Goal: Find specific page/section: Find specific page/section

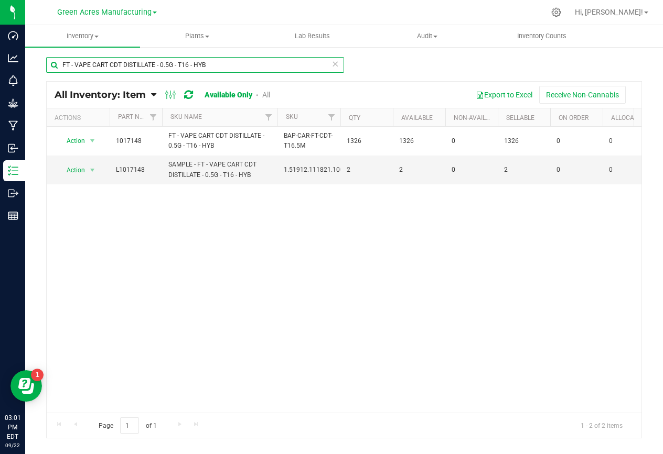
drag, startPoint x: 222, startPoint y: 66, endPoint x: 53, endPoint y: 64, distance: 168.3
click at [53, 64] on input "FT - VAPE CART CDT DISTILLATE - 0.5G - T16 - HYB" at bounding box center [195, 65] width 298 height 16
paste input "GROUND FLOWER - 7G - ABP"
drag, startPoint x: 151, startPoint y: 68, endPoint x: 144, endPoint y: 66, distance: 7.6
click at [144, 66] on input "FT - GROUND FLOWER - 7G - ABP - HYB" at bounding box center [195, 65] width 298 height 16
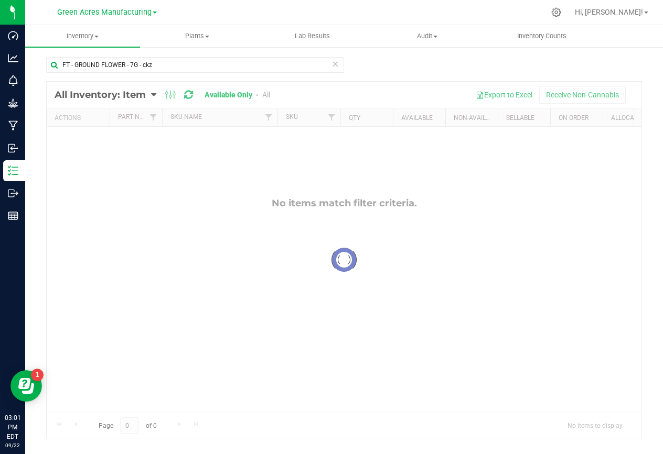
click at [267, 94] on div at bounding box center [344, 260] width 594 height 356
click at [267, 94] on link "All" at bounding box center [266, 95] width 8 height 8
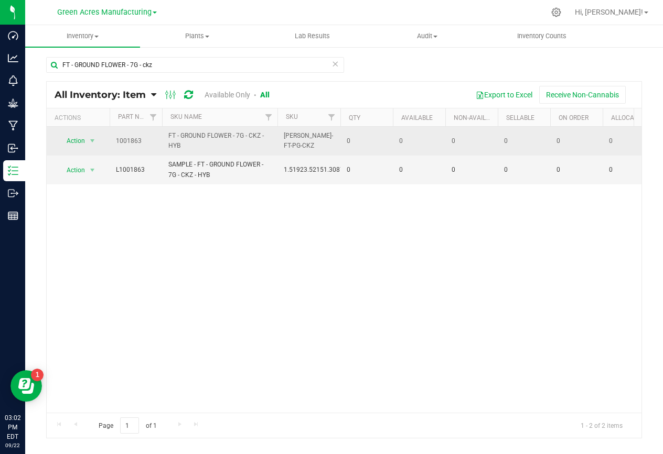
drag, startPoint x: 190, startPoint y: 144, endPoint x: 100, endPoint y: 140, distance: 90.2
copy tr "Action Global inventory View packages 1001863 FT - GROUND FLOWER - 7G - CKZ - H…"
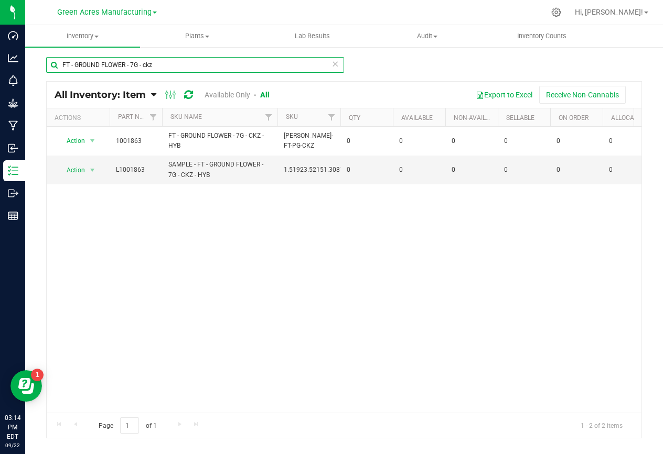
drag, startPoint x: 142, startPoint y: 63, endPoint x: 58, endPoint y: 69, distance: 84.0
click at [58, 69] on input "FT - GROUND FLOWER - 7G - ckz" at bounding box center [195, 65] width 298 height 16
paste input "CANNABIS FLOWER - 3.5G - GBO - SAT"
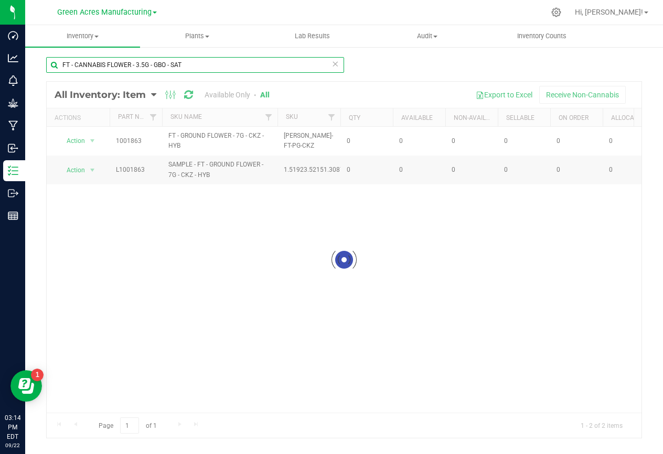
drag, startPoint x: 179, startPoint y: 67, endPoint x: 158, endPoint y: 67, distance: 21.0
click at [158, 67] on input "FT - CANNABIS FLOWER - 3.5G - GBO - SAT" at bounding box center [195, 65] width 298 height 16
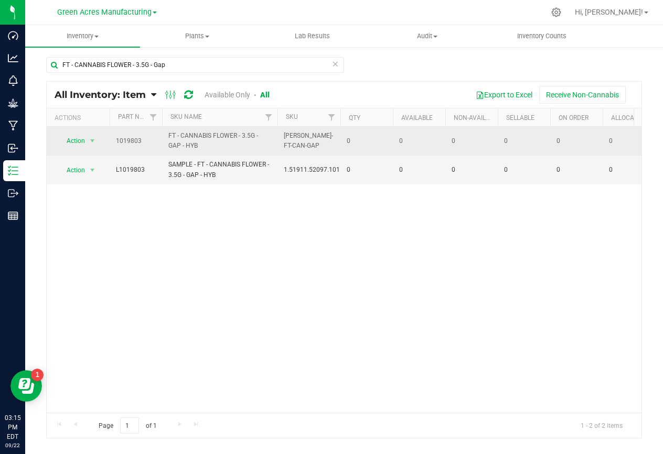
drag, startPoint x: 201, startPoint y: 147, endPoint x: 114, endPoint y: 146, distance: 87.0
copy tr "1019803 FT - CANNABIS FLOWER - 3.5G - GAP - HYB"
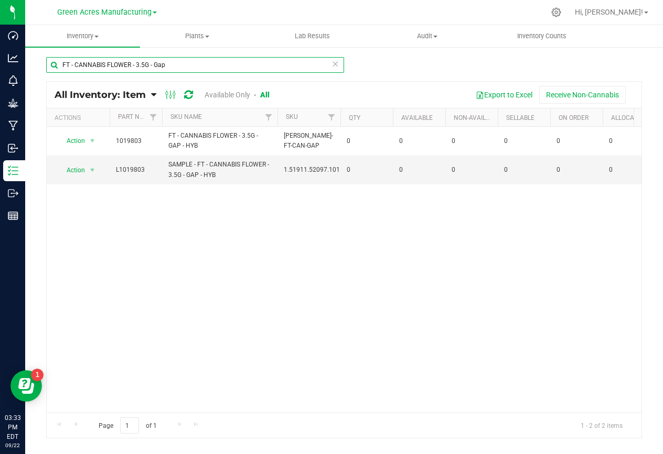
drag, startPoint x: 131, startPoint y: 60, endPoint x: 32, endPoint y: 53, distance: 98.8
click at [32, 53] on div "FT - CANNABIS FLOWER - 3.5G - Gap All Inventory: Item Item Summary Item (defaul…" at bounding box center [343, 210] width 637 height 328
paste input "D - FLOWER GREENHOUSE - 3.5G - CKZ - HYB"
drag, startPoint x: 177, startPoint y: 67, endPoint x: 167, endPoint y: 68, distance: 10.5
click at [167, 68] on input "FD - FLOWER GREENHOUSE - 3.5G - CKZ - HYB" at bounding box center [195, 65] width 298 height 16
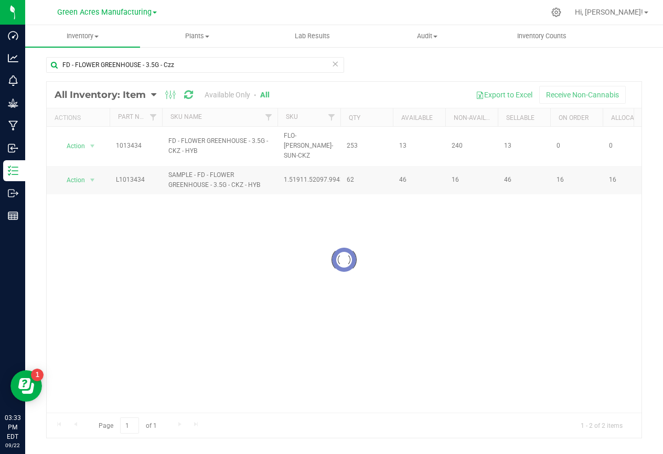
click at [199, 144] on div at bounding box center [344, 260] width 594 height 356
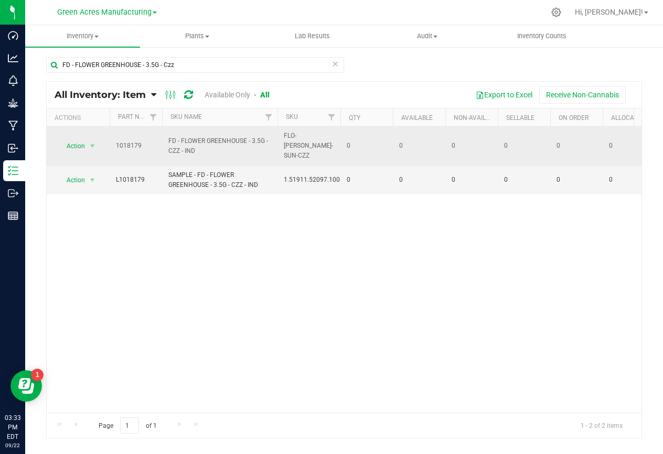
click at [202, 139] on span "FD - FLOWER GREENHOUSE - 3.5G - CZZ - IND" at bounding box center [219, 146] width 103 height 20
drag, startPoint x: 201, startPoint y: 146, endPoint x: 120, endPoint y: 133, distance: 82.8
copy tr "1018179 FD - FLOWER GREENHOUSE - 3.5G - CZZ - IND"
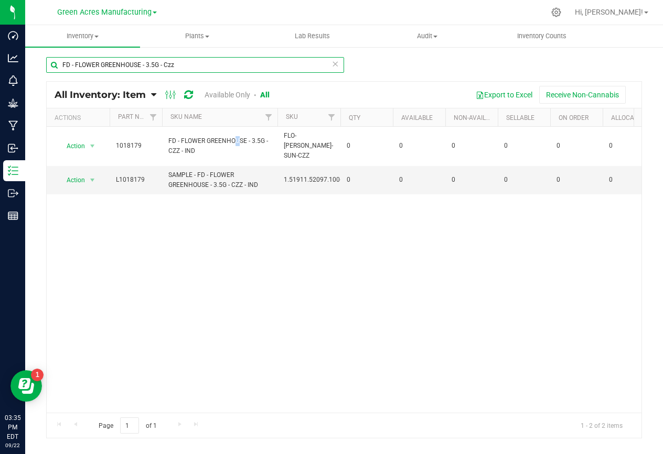
click at [188, 69] on input "FD - FLOWER GREENHOUSE - 3.5G - Czz" at bounding box center [195, 65] width 298 height 16
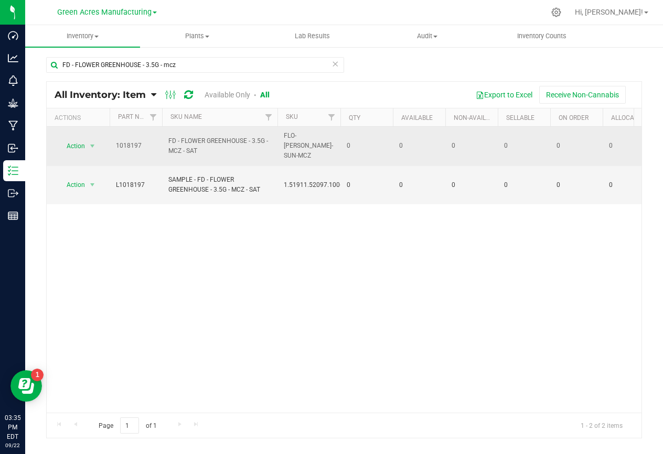
drag, startPoint x: 207, startPoint y: 142, endPoint x: 110, endPoint y: 135, distance: 97.7
copy tr "1018197 FD - FLOWER GREENHOUSE - 3.5G - MCZ - SAT"
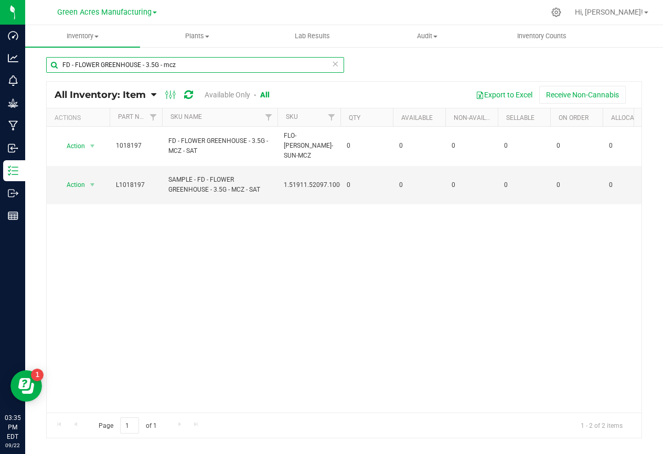
click at [175, 64] on input "FD - FLOWER GREENHOUSE - 3.5G - mcz" at bounding box center [195, 65] width 298 height 16
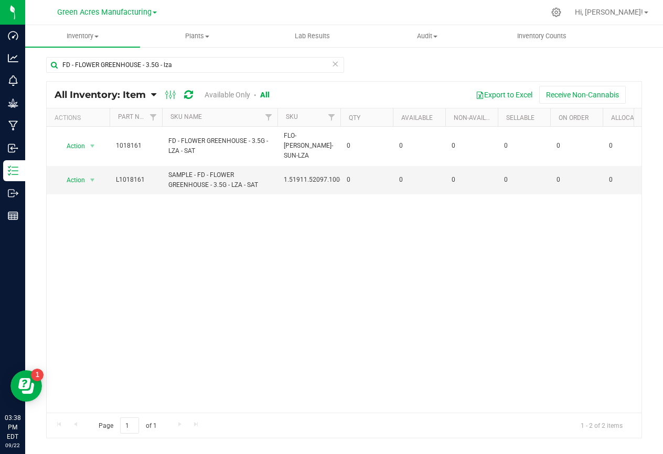
drag, startPoint x: 435, startPoint y: 292, endPoint x: 415, endPoint y: 292, distance: 19.4
click at [435, 292] on div "Action Action Global inventory View packages 1018161 FD - FLOWER GREENHOUSE - 3…" at bounding box center [344, 270] width 594 height 286
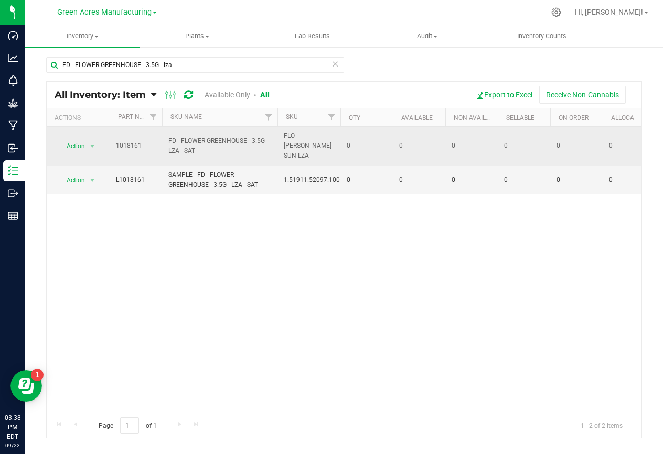
drag, startPoint x: 199, startPoint y: 145, endPoint x: 117, endPoint y: 139, distance: 82.5
copy tr "1018161 FD - FLOWER GREENHOUSE - 3.5G - LZA - SAT"
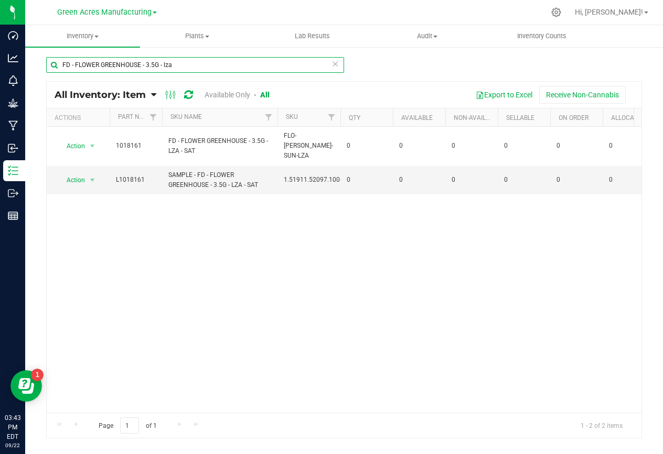
drag, startPoint x: 174, startPoint y: 62, endPoint x: 47, endPoint y: 57, distance: 127.5
click at [47, 57] on input "FD - FLOWER GREENHOUSE - 3.5G - lza" at bounding box center [195, 65] width 298 height 16
paste input "T - PRE-ROLL - 0.5G - 5CT - HTM - HYB"
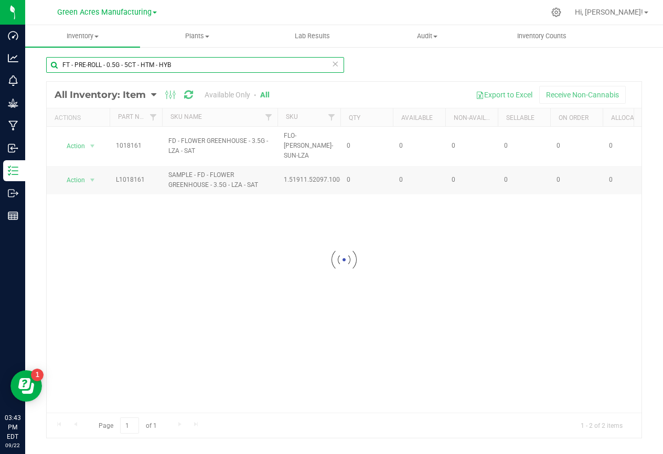
click at [177, 64] on input "FT - PRE-ROLL - 0.5G - 5CT - HTM - HYB" at bounding box center [195, 65] width 298 height 16
drag, startPoint x: 173, startPoint y: 64, endPoint x: 148, endPoint y: 62, distance: 24.7
click at [148, 62] on input "FT - PRE-ROLL - 0.5G - 5CT - HTM - HYB" at bounding box center [195, 65] width 298 height 16
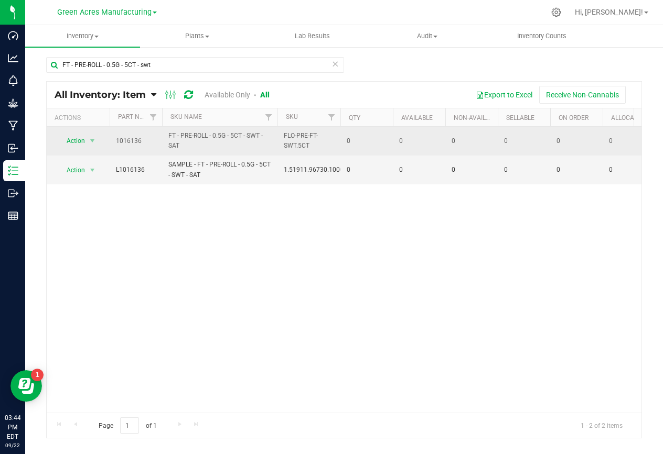
drag, startPoint x: 184, startPoint y: 144, endPoint x: 116, endPoint y: 135, distance: 68.7
copy tr "1016136 FT - PRE-ROLL - 0.5G - 5CT - SWT - SAT"
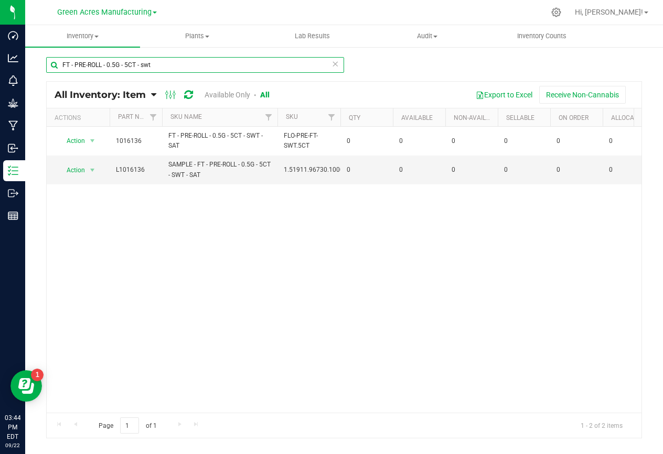
click at [168, 70] on input "FT - PRE-ROLL - 0.5G - 5CT - swt" at bounding box center [195, 65] width 298 height 16
drag, startPoint x: 85, startPoint y: 213, endPoint x: 214, endPoint y: 113, distance: 164.0
click at [86, 213] on div "Action Action Global inventory View packages 1017071 FT - PRE-ROLL - 0.5G - 5CT…" at bounding box center [344, 270] width 594 height 286
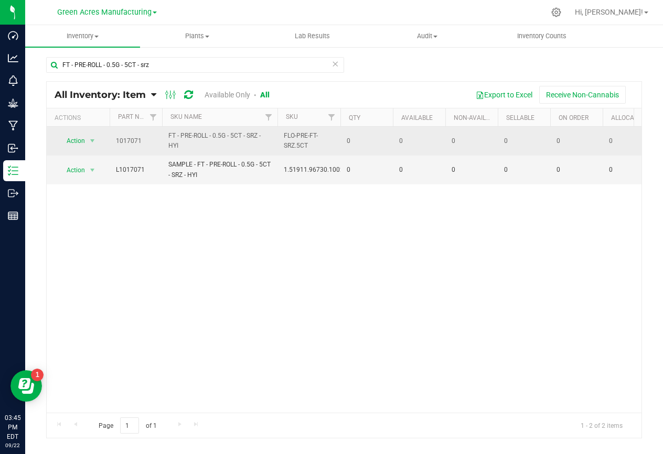
drag, startPoint x: 194, startPoint y: 144, endPoint x: 115, endPoint y: 141, distance: 78.7
copy tr "1017071 FT - PRE-ROLL - 0.5G - 5CT - SRZ - HYI"
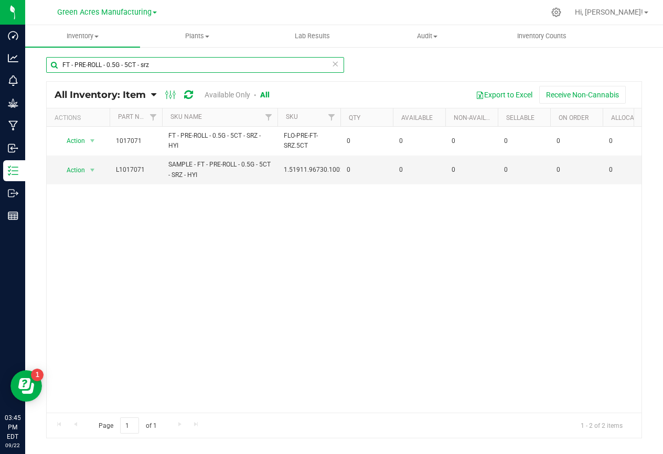
click at [172, 63] on input "FT - PRE-ROLL - 0.5G - 5CT - srz" at bounding box center [195, 65] width 298 height 16
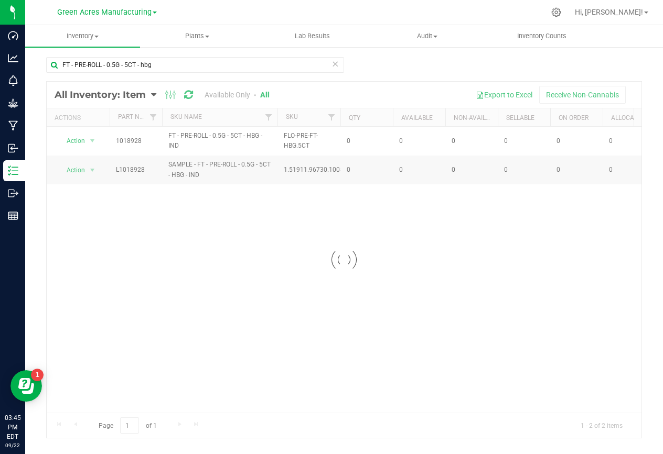
click at [200, 146] on div at bounding box center [344, 260] width 594 height 356
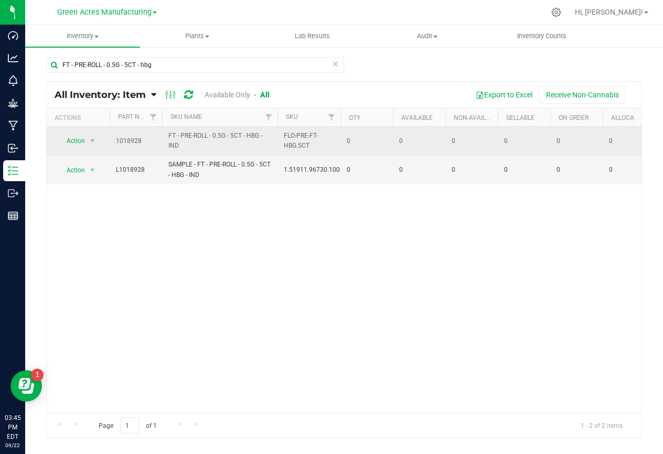
drag, startPoint x: 190, startPoint y: 147, endPoint x: 119, endPoint y: 134, distance: 72.5
copy tr "1018928 FT - PRE-ROLL - 0.5G - 5CT - HBG - IND"
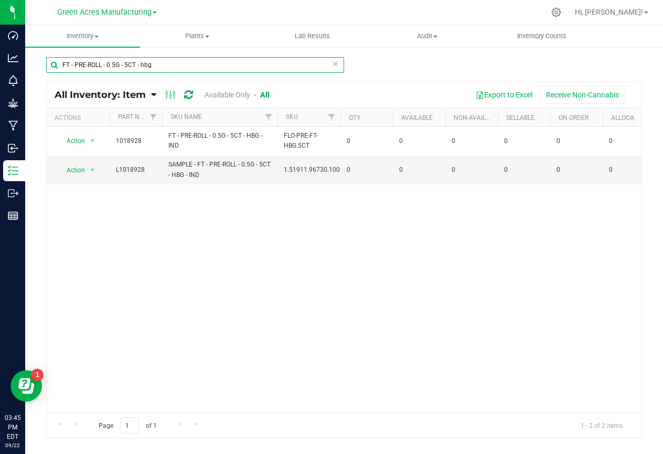
click at [177, 62] on input "FT - PRE-ROLL - 0.5G - 5CT - hbg" at bounding box center [195, 65] width 298 height 16
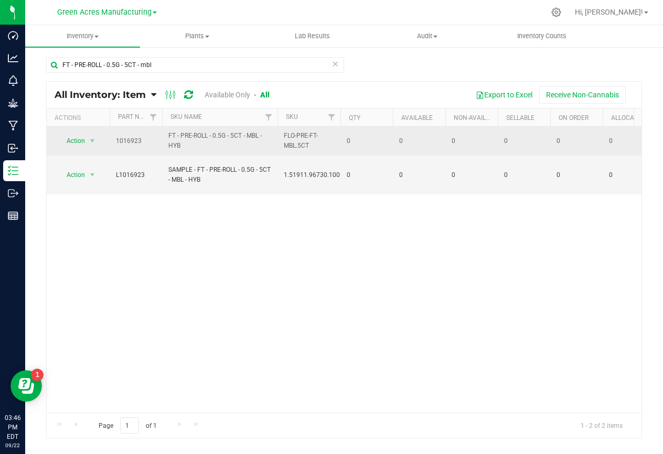
click at [191, 144] on span "FT - PRE-ROLL - 0.5G - 5CT - MBL - HYB" at bounding box center [219, 141] width 103 height 20
drag, startPoint x: 189, startPoint y: 143, endPoint x: 117, endPoint y: 134, distance: 72.4
copy tr "1016923 FT - PRE-ROLL - 0.5G - 5CT - MBL - HYB"
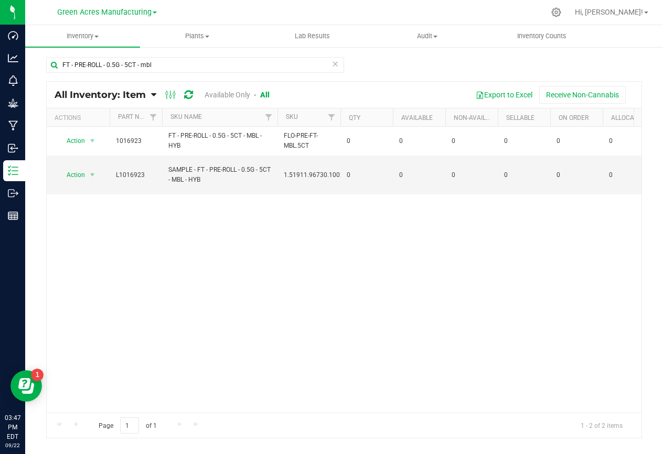
click at [185, 211] on div "Action Action Global inventory View packages 1016923 FT - PRE-ROLL - 0.5G - 5CT…" at bounding box center [344, 270] width 594 height 286
click at [155, 63] on input "FT - PRE-ROLL - 0.5G - 5CT - mbl" at bounding box center [195, 65] width 298 height 16
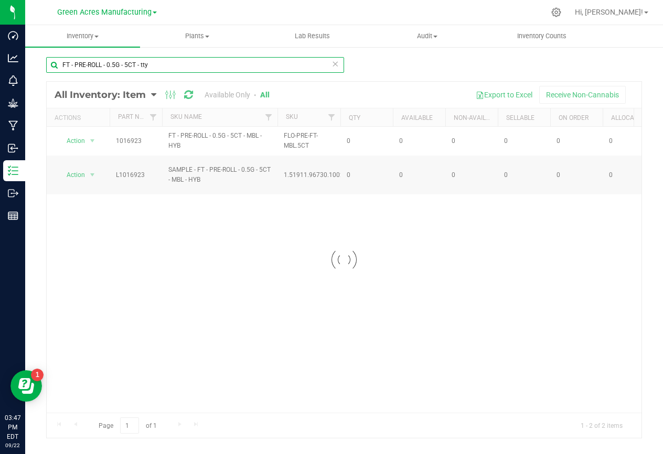
click at [157, 62] on input "FT - PRE-ROLL - 0.5G - 5CT - tty" at bounding box center [195, 65] width 298 height 16
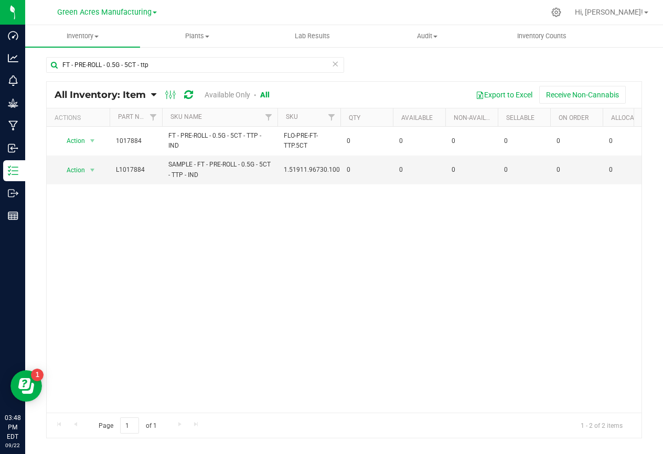
click at [325, 198] on div "Action Action Global inventory View packages 1017884 FT - PRE-ROLL - 0.5G - 5CT…" at bounding box center [344, 270] width 594 height 286
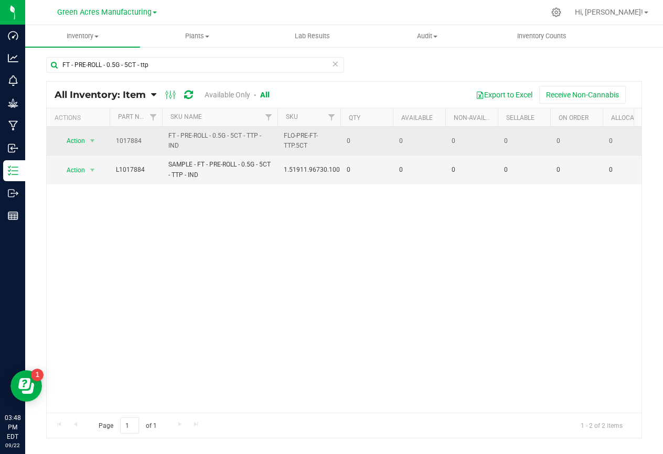
drag, startPoint x: 183, startPoint y: 146, endPoint x: 105, endPoint y: 138, distance: 78.0
copy tr "Action Global inventory View packages 1017884 FT - PRE-ROLL - 0.5G - 5CT - TTP …"
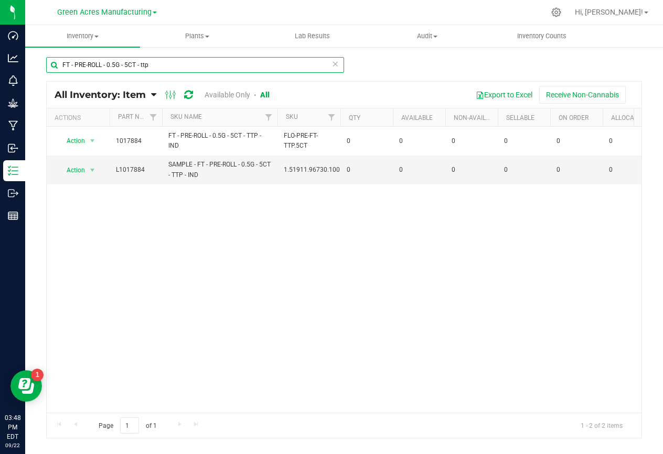
click at [169, 61] on input "FT - PRE-ROLL - 0.5G - 5CT - ttp" at bounding box center [195, 65] width 298 height 16
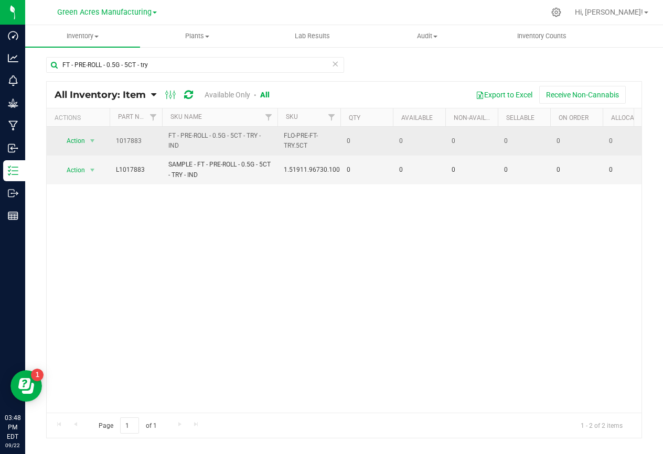
drag, startPoint x: 183, startPoint y: 145, endPoint x: 108, endPoint y: 138, distance: 74.8
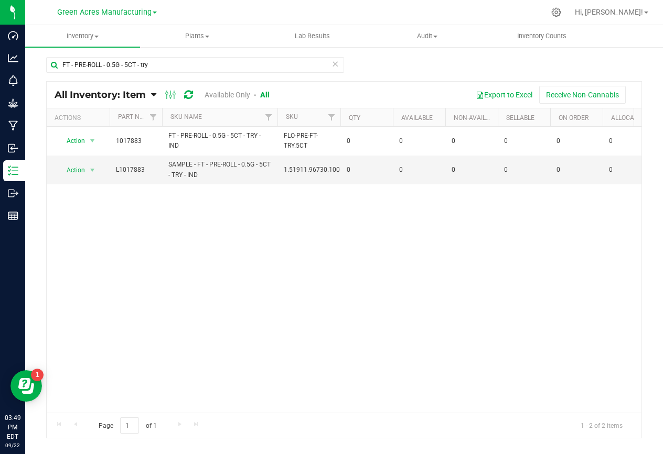
click at [135, 210] on div "Action Action Global inventory View packages 1017883 FT - PRE-ROLL - 0.5G - 5CT…" at bounding box center [344, 270] width 594 height 286
drag, startPoint x: 158, startPoint y: 63, endPoint x: 129, endPoint y: 64, distance: 28.9
click at [129, 64] on input "FT - PRE-ROLL - 0.5G - 5CT - try" at bounding box center [195, 65] width 298 height 16
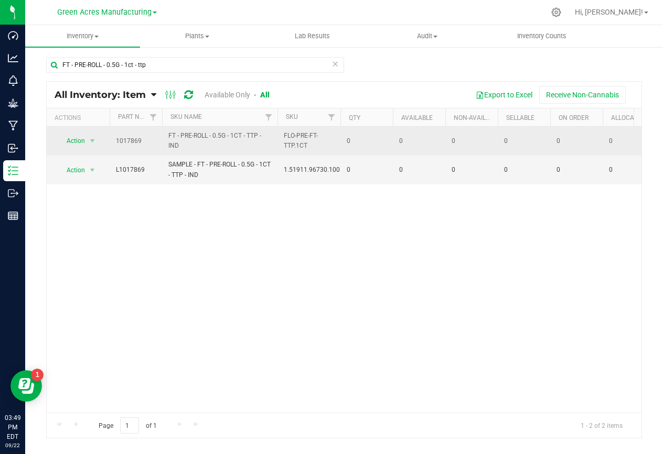
drag, startPoint x: 181, startPoint y: 146, endPoint x: 108, endPoint y: 134, distance: 74.4
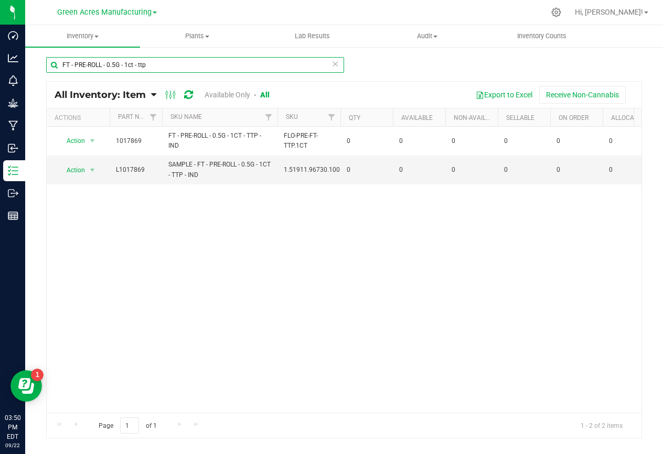
click at [162, 63] on input "FT - PRE-ROLL - 0.5G - 1ct - ttp" at bounding box center [195, 65] width 298 height 16
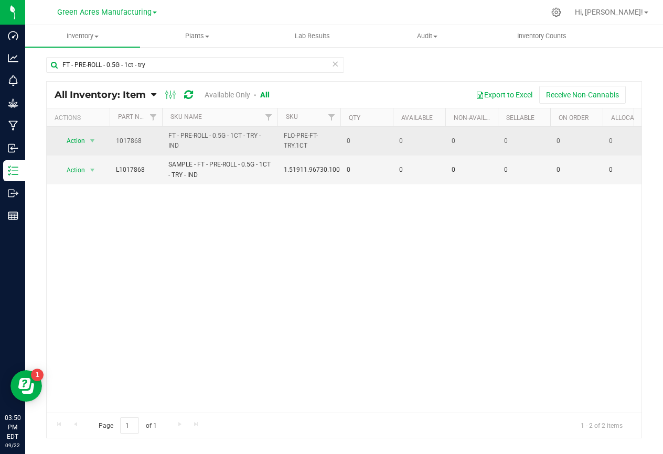
drag, startPoint x: 188, startPoint y: 146, endPoint x: 112, endPoint y: 142, distance: 76.1
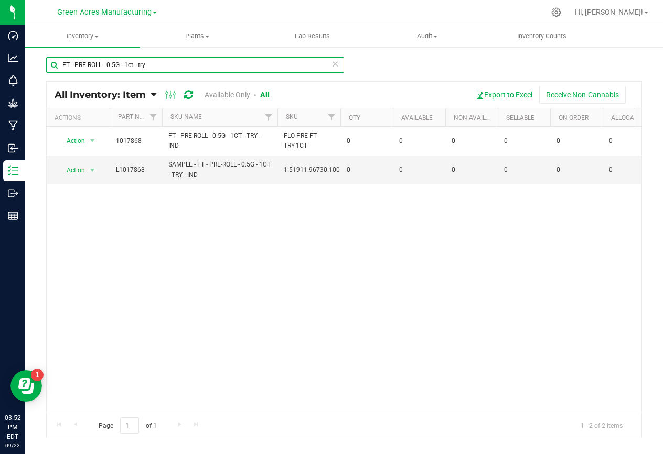
click at [155, 59] on input "FT - PRE-ROLL - 0.5G - 1ct - try" at bounding box center [195, 65] width 298 height 16
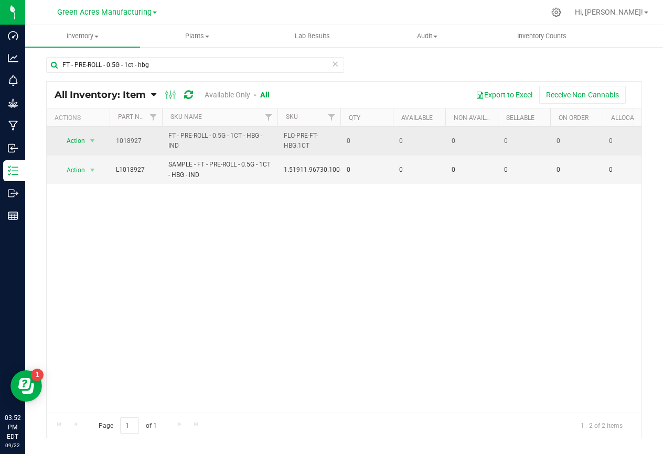
drag, startPoint x: 197, startPoint y: 147, endPoint x: 114, endPoint y: 133, distance: 83.9
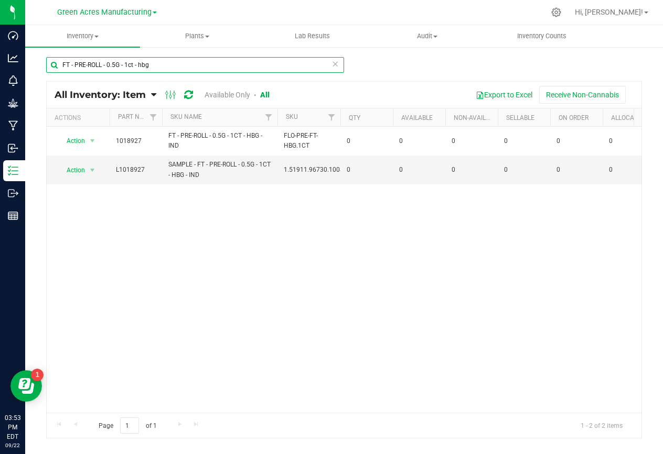
click at [175, 66] on input "FT - PRE-ROLL - 0.5G - 1ct - hbg" at bounding box center [195, 65] width 298 height 16
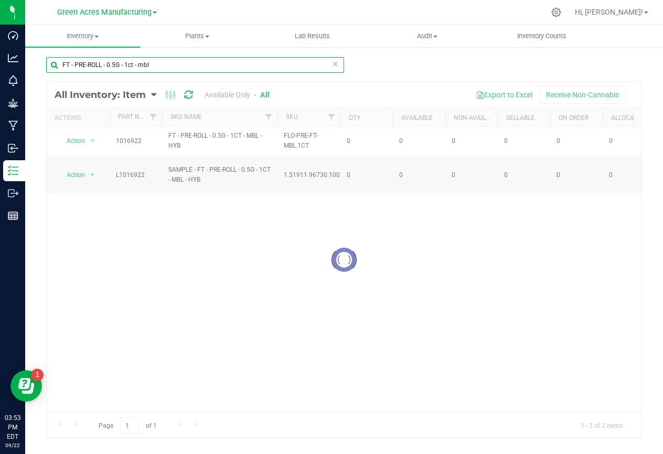
click at [163, 66] on input "FT - PRE-ROLL - 0.5G - 1ct - mbl" at bounding box center [195, 65] width 298 height 16
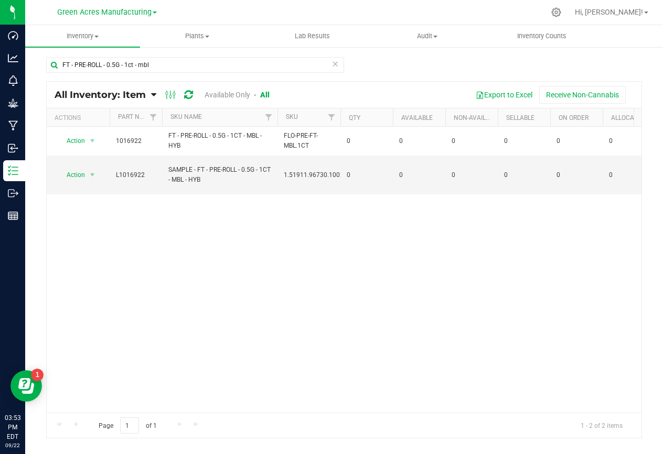
click at [189, 145] on span "FT - PRE-ROLL - 0.5G - 1CT - MBL - HYB" at bounding box center [219, 141] width 103 height 20
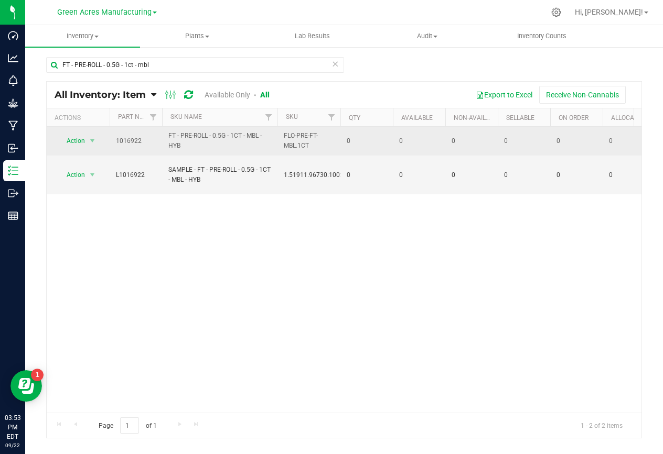
drag, startPoint x: 189, startPoint y: 145, endPoint x: 105, endPoint y: 142, distance: 83.9
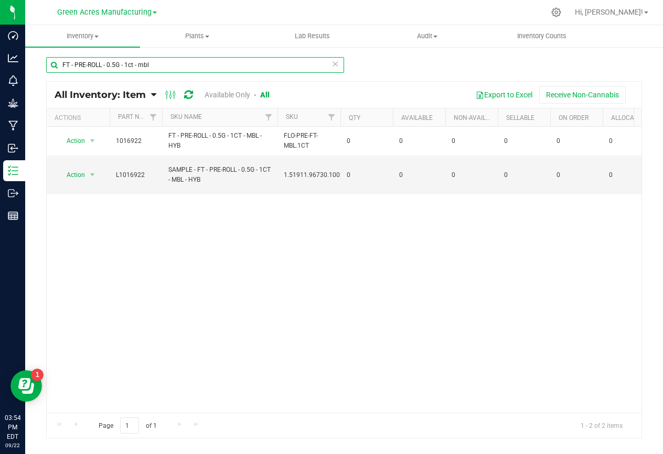
click at [158, 63] on input "FT - PRE-ROLL - 0.5G - 1ct - mbl" at bounding box center [195, 65] width 298 height 16
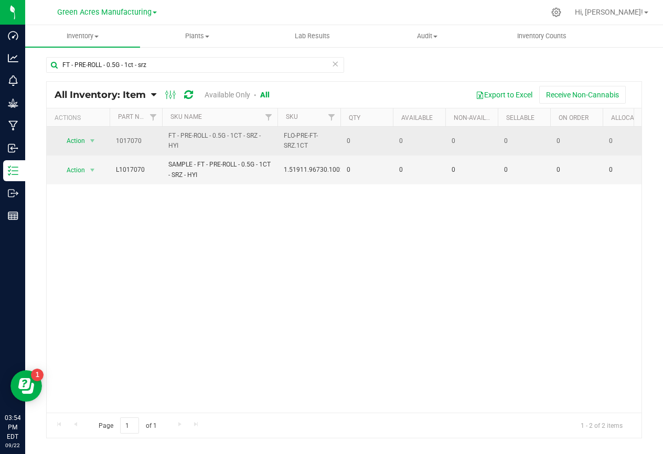
drag, startPoint x: 188, startPoint y: 149, endPoint x: 111, endPoint y: 139, distance: 77.1
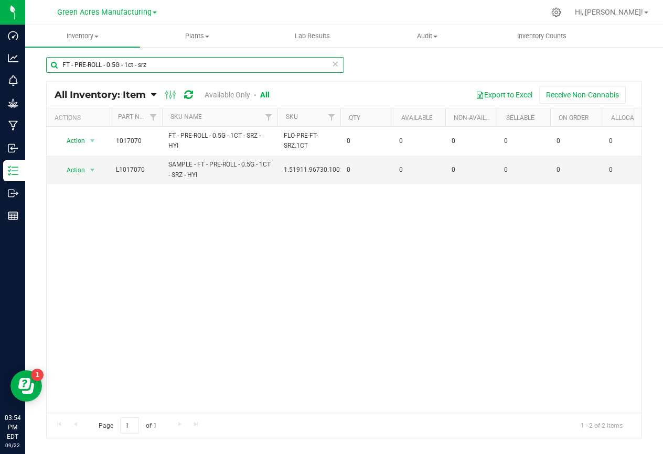
click at [204, 60] on input "FT - PRE-ROLL - 0.5G - 1ct - srz" at bounding box center [195, 65] width 298 height 16
type input "FT - PRE-ROLL - 0.5G - 1ct - swt"
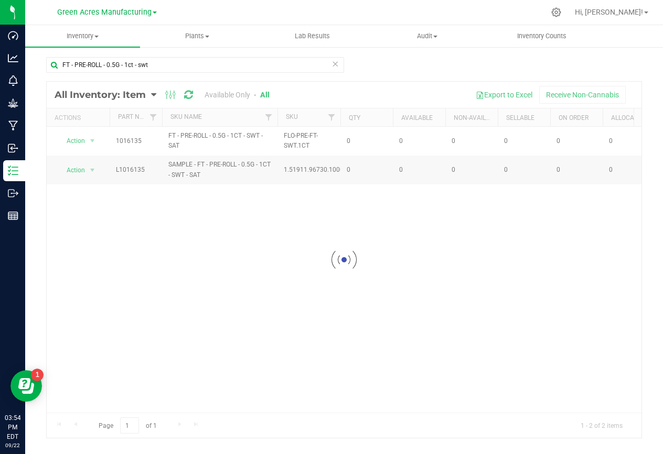
drag, startPoint x: 187, startPoint y: 147, endPoint x: 116, endPoint y: 139, distance: 70.7
click at [116, 139] on div at bounding box center [344, 260] width 594 height 356
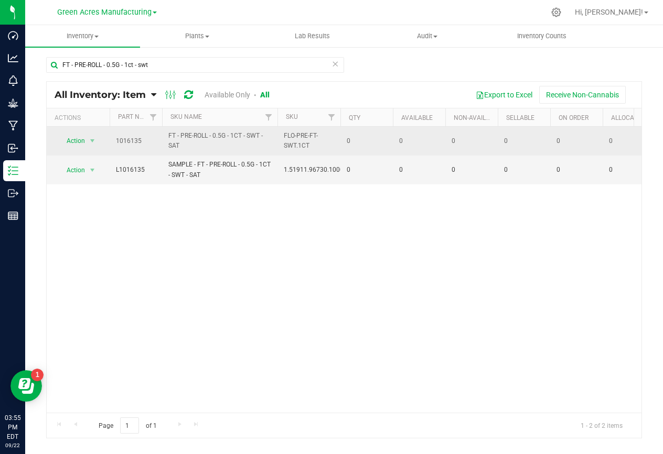
drag, startPoint x: 184, startPoint y: 147, endPoint x: 110, endPoint y: 137, distance: 75.2
